Goal: Find specific page/section: Find specific page/section

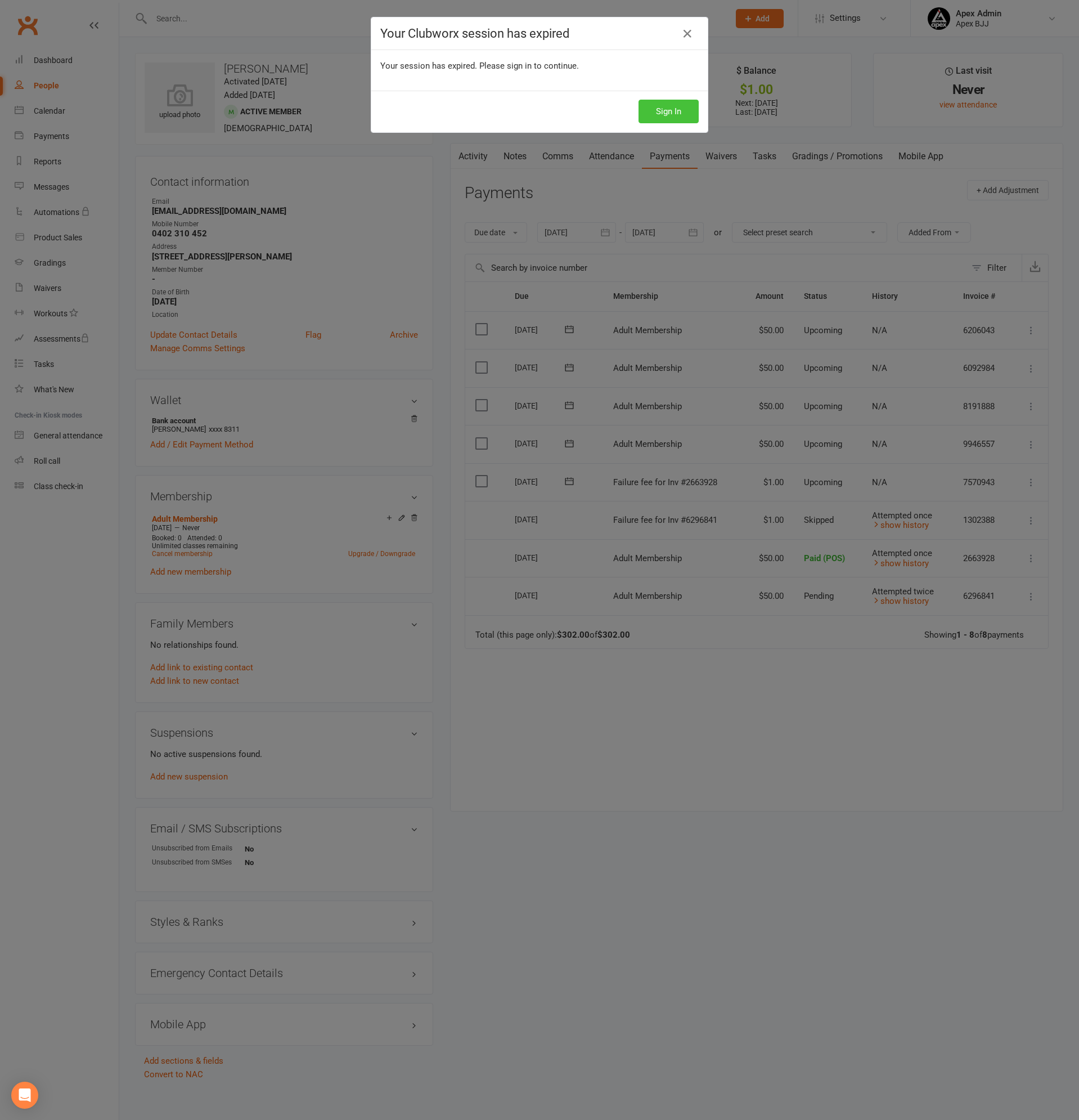
click at [682, 110] on button "Sign In" at bounding box center [669, 111] width 60 height 24
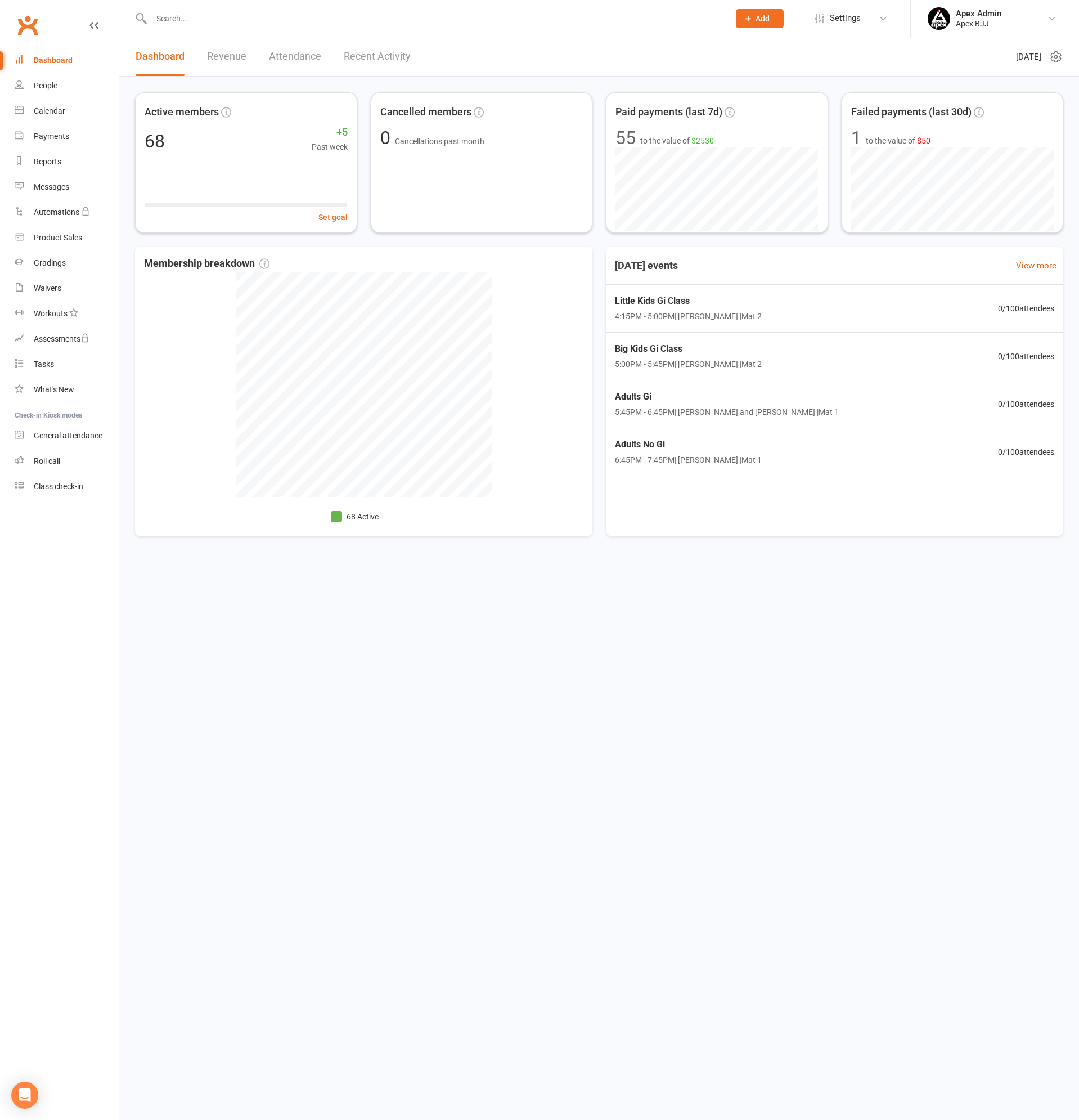
click at [171, 15] on input "text" at bounding box center [434, 18] width 573 height 15
type input "dominic"
click at [211, 47] on div "[PERSON_NAME]" at bounding box center [192, 50] width 63 height 16
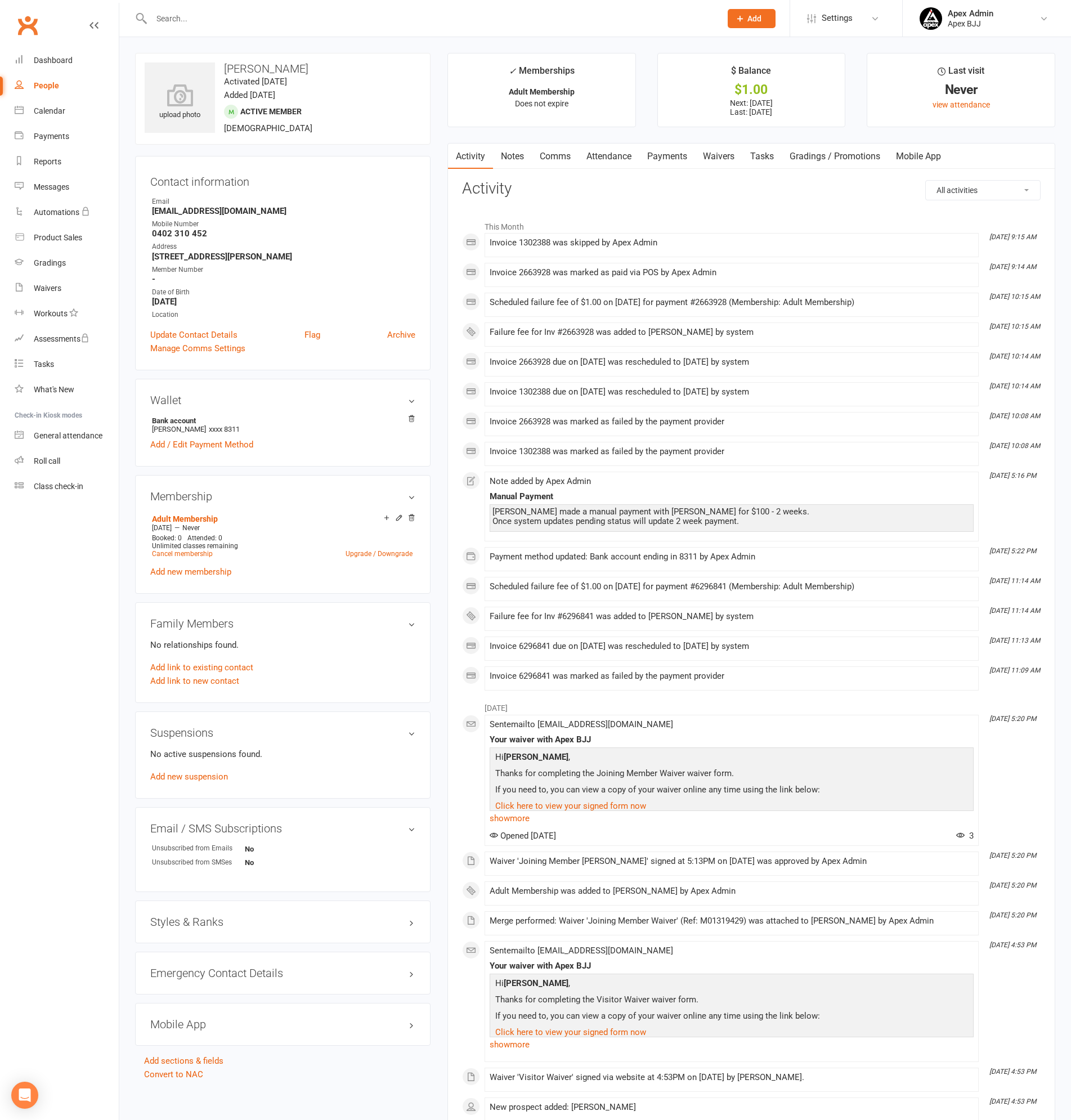
click at [671, 155] on link "Payments" at bounding box center [666, 156] width 55 height 26
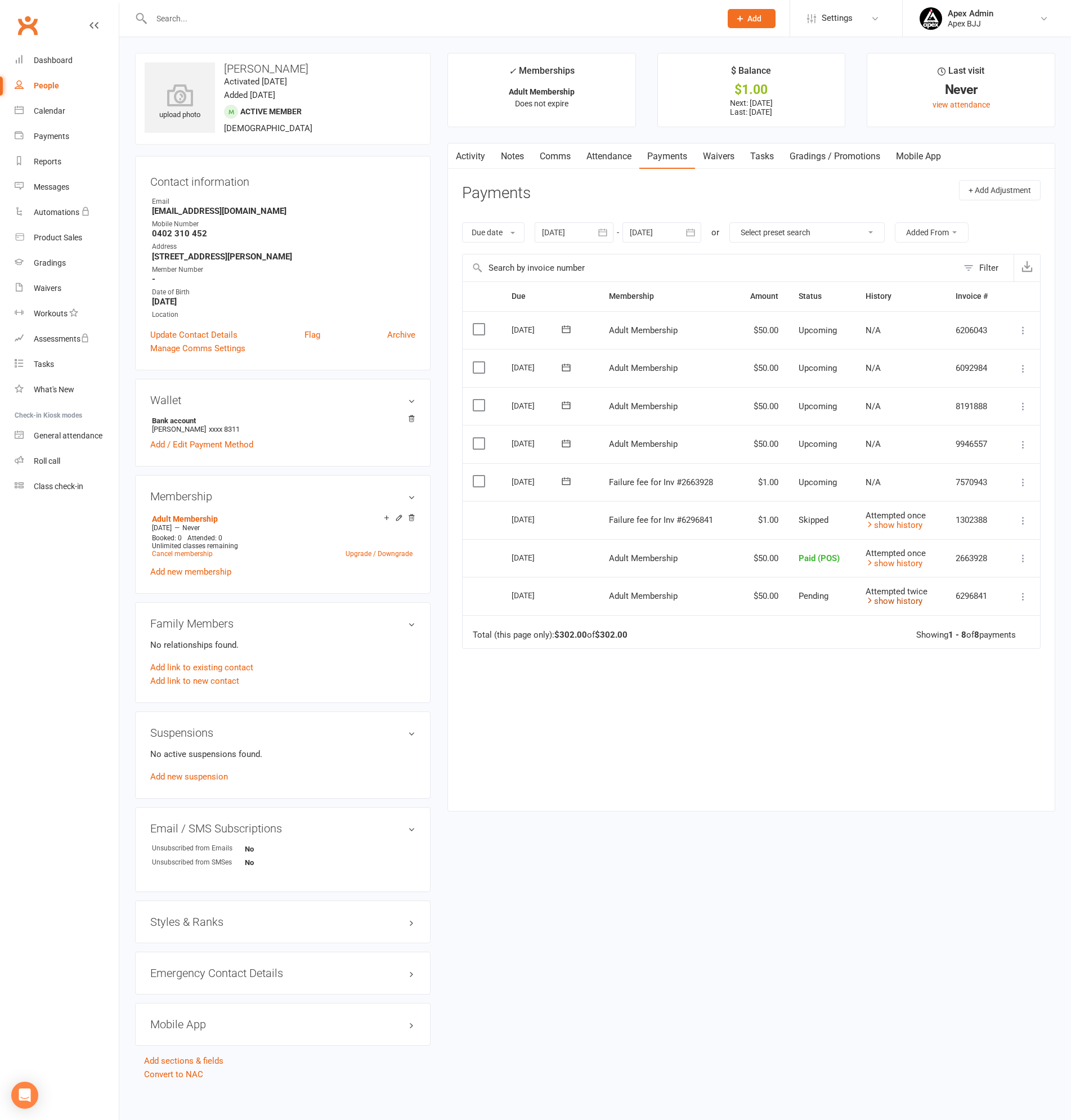
click at [888, 600] on link "show history" at bounding box center [893, 601] width 57 height 10
click at [888, 600] on link "hide history" at bounding box center [892, 601] width 53 height 10
click at [220, 19] on input "text" at bounding box center [429, 18] width 564 height 15
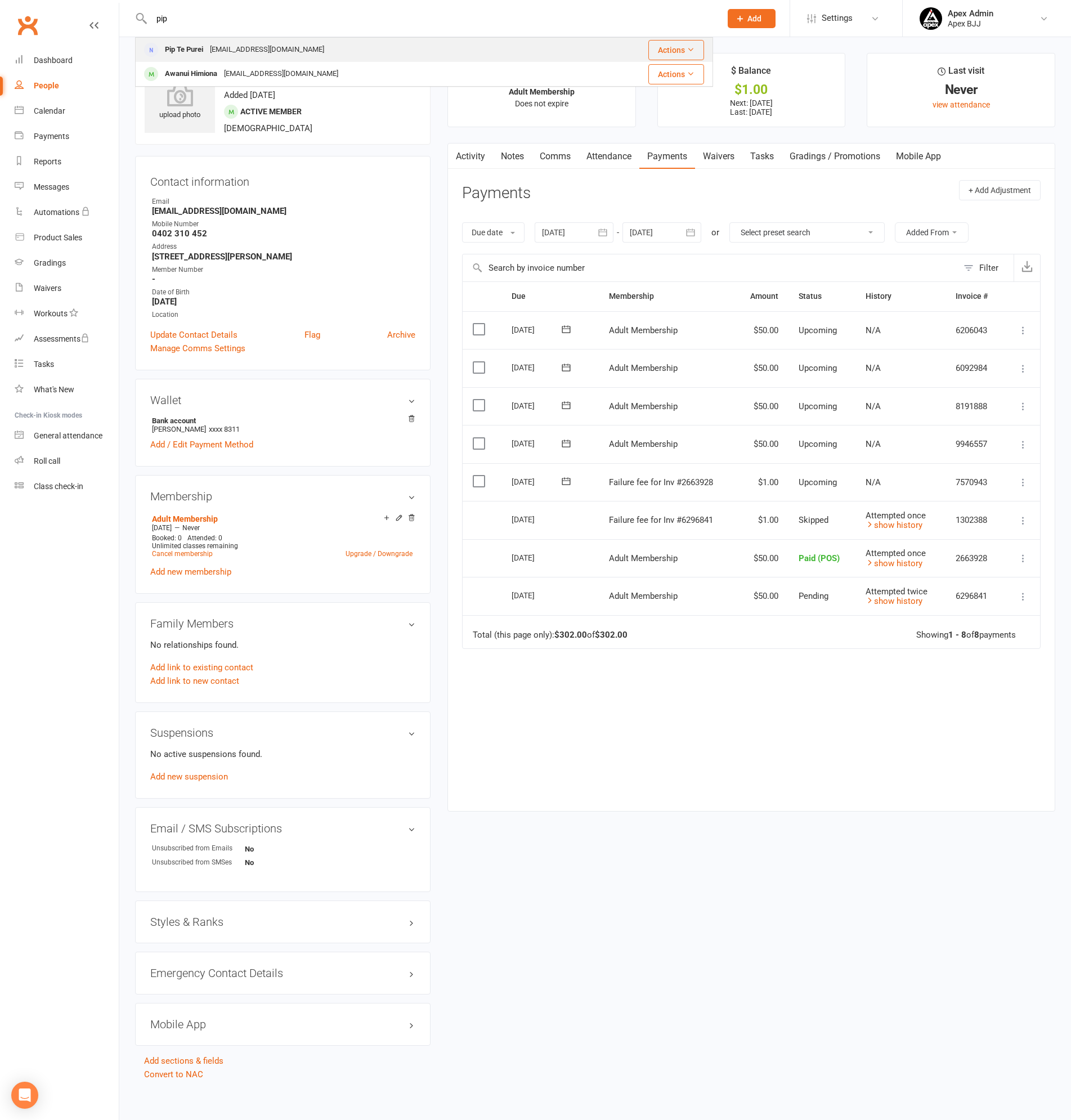
type input "pip"
click at [234, 47] on div "piptepurei@gmail.com" at bounding box center [266, 50] width 121 height 16
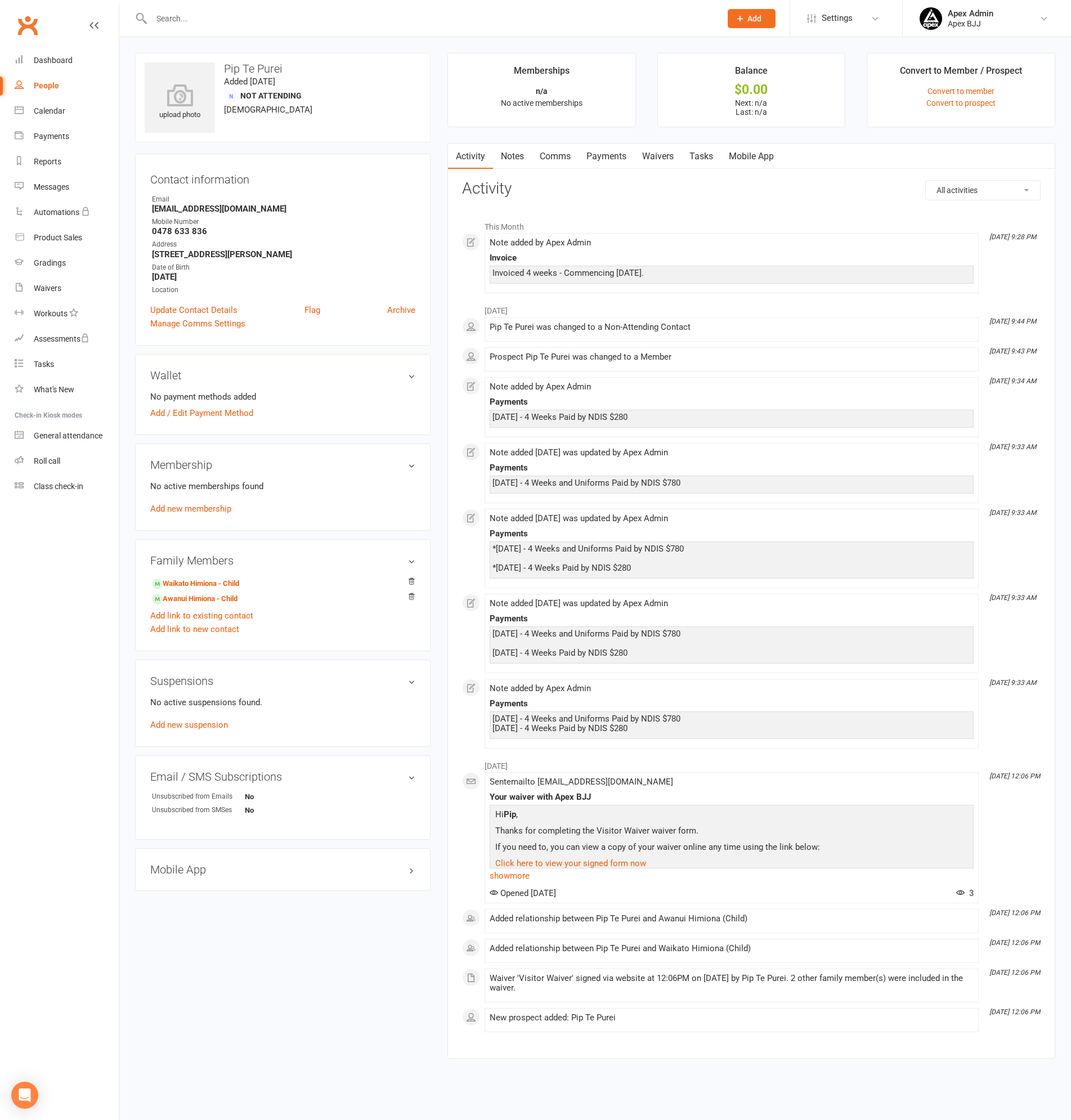
click at [60, 78] on link "People" at bounding box center [66, 86] width 104 height 25
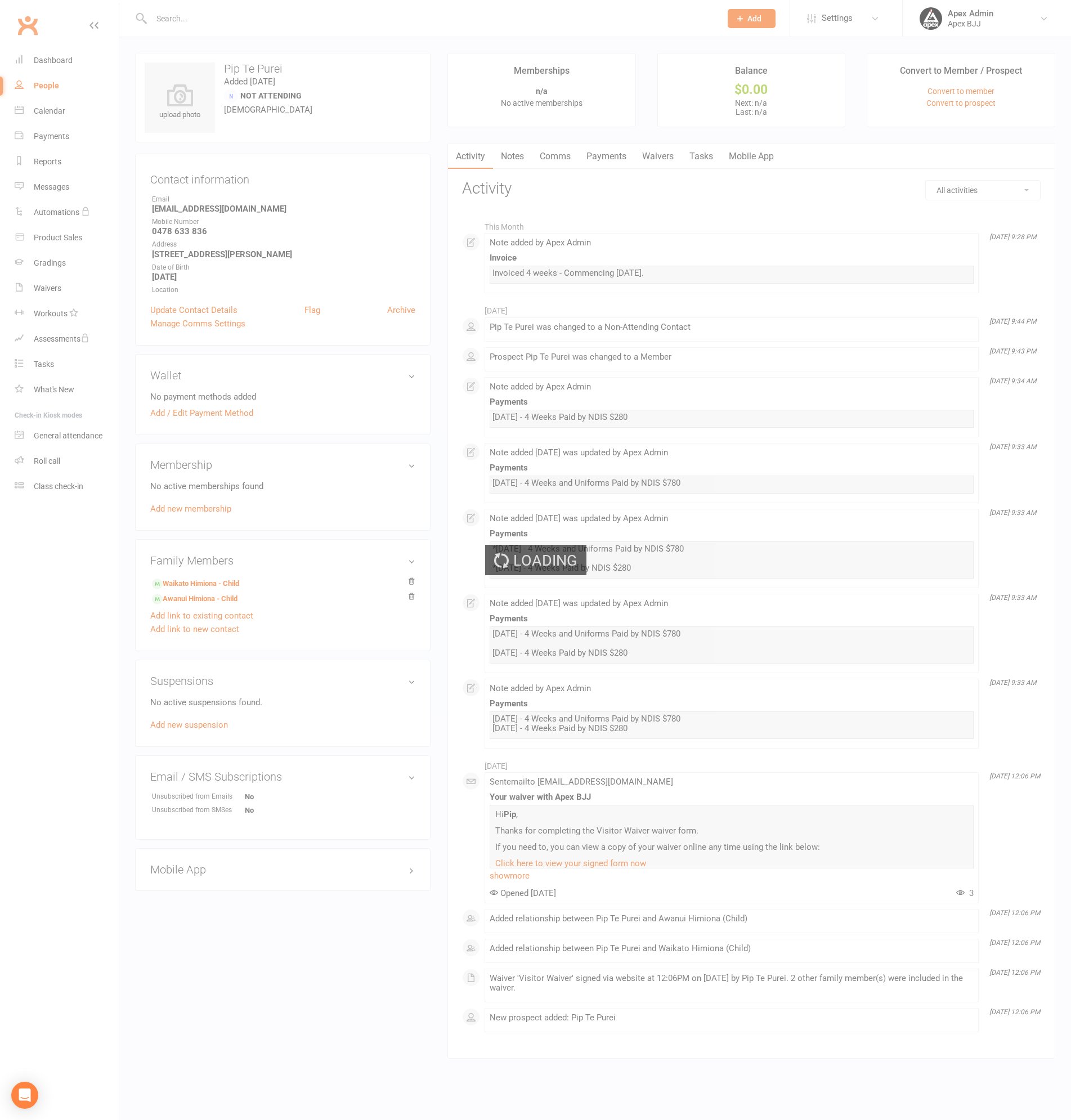
select select "100"
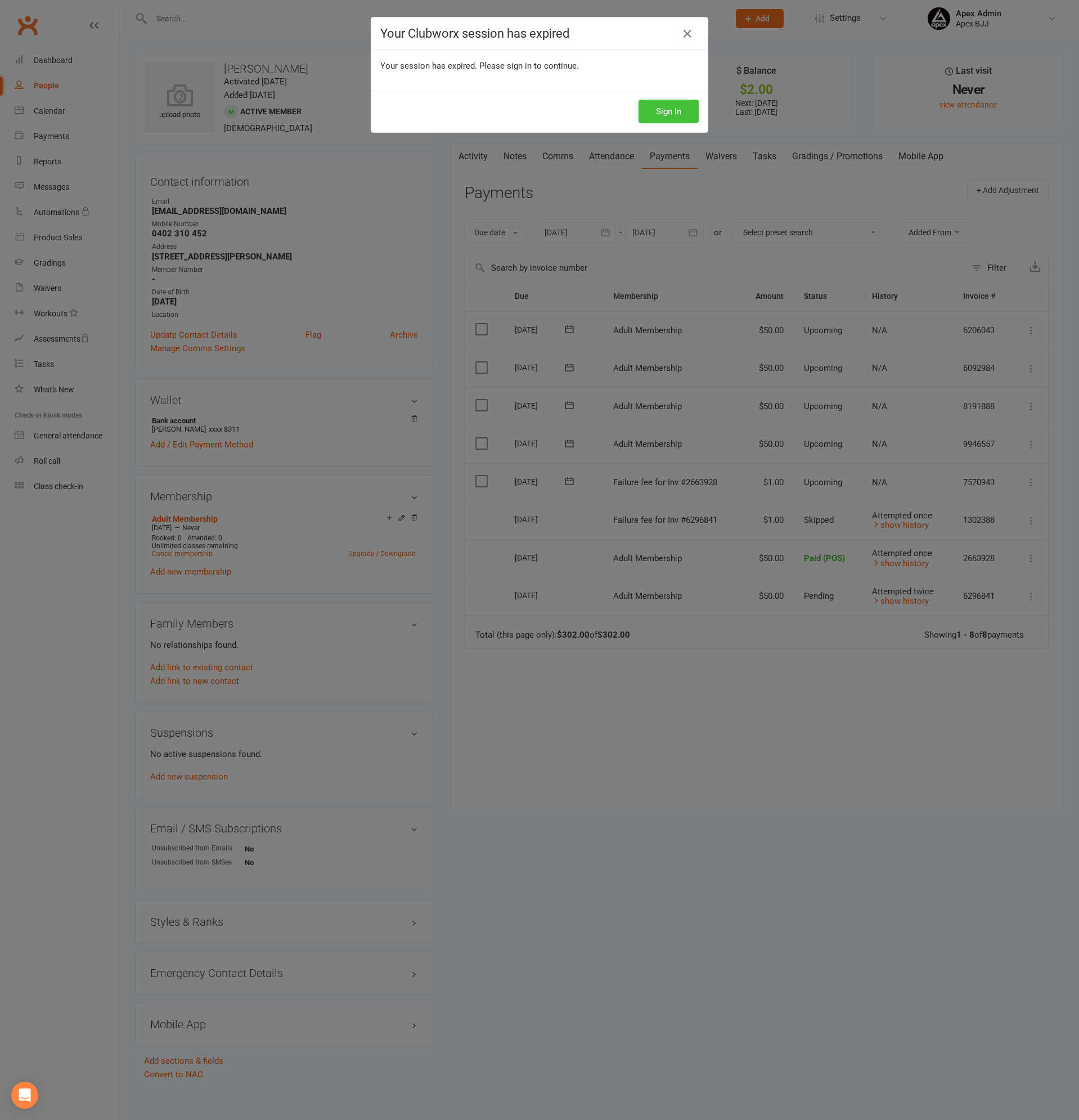
click at [670, 109] on button "Sign In" at bounding box center [669, 111] width 60 height 24
